Goal: Information Seeking & Learning: Learn about a topic

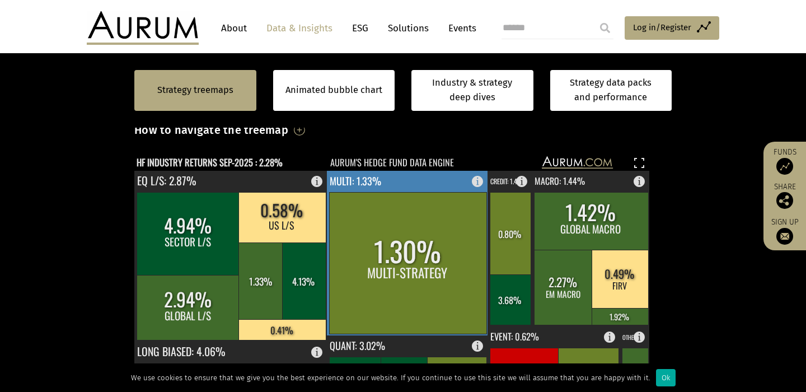
scroll to position [236, 0]
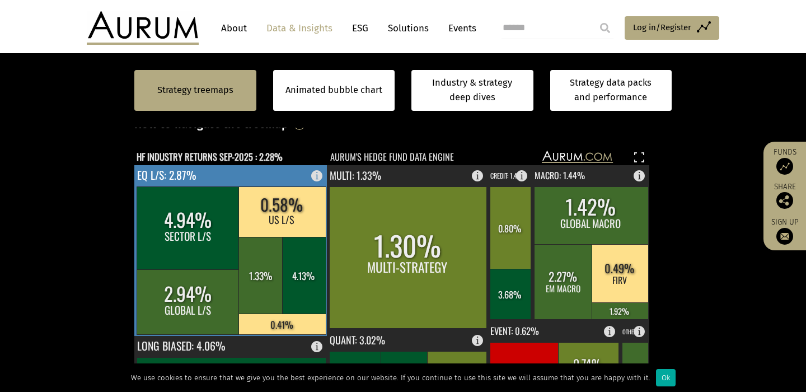
click at [316, 172] on rect at bounding box center [319, 173] width 13 height 16
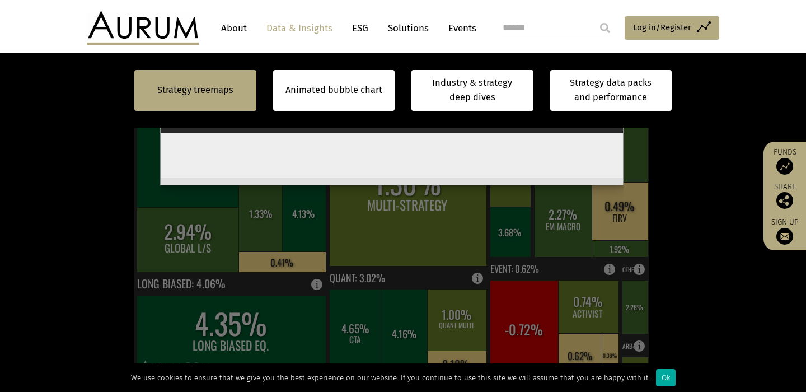
scroll to position [297, 0]
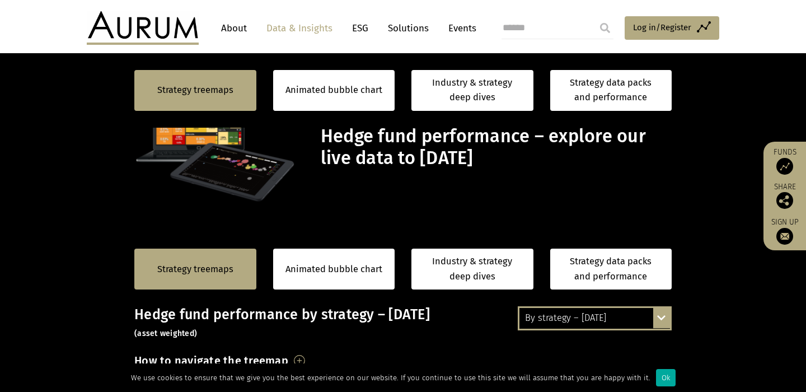
scroll to position [297, 0]
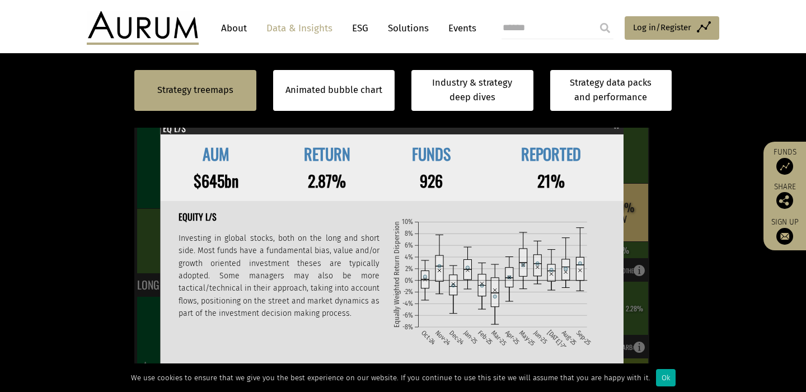
scroll to position [297, 0]
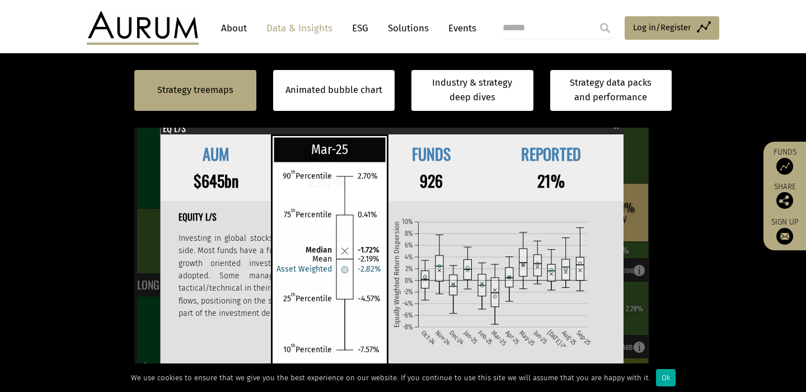
scroll to position [1, 0]
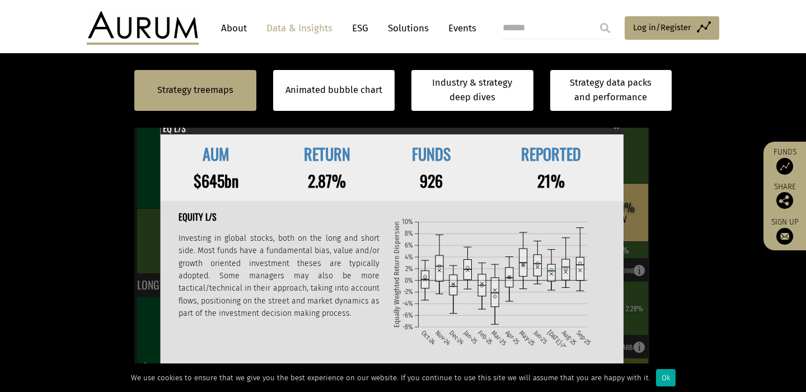
scroll to position [1, 0]
